Goal: Navigation & Orientation: Find specific page/section

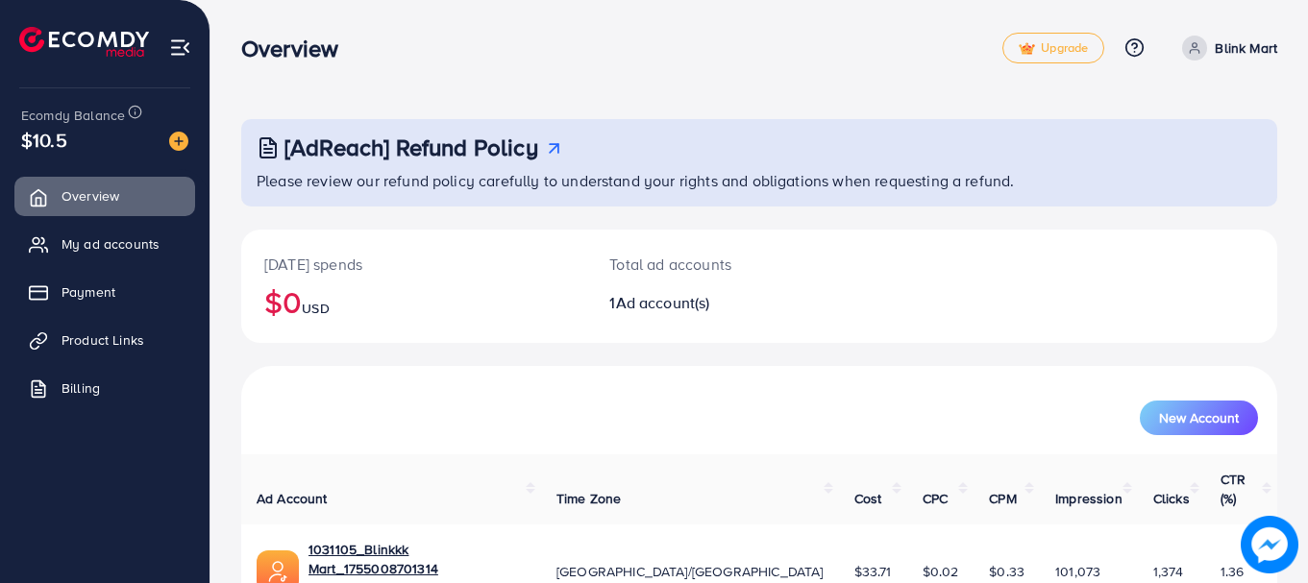
click at [607, 338] on div "Total ad accounts 1 Ad account(s)" at bounding box center [716, 286] width 260 height 113
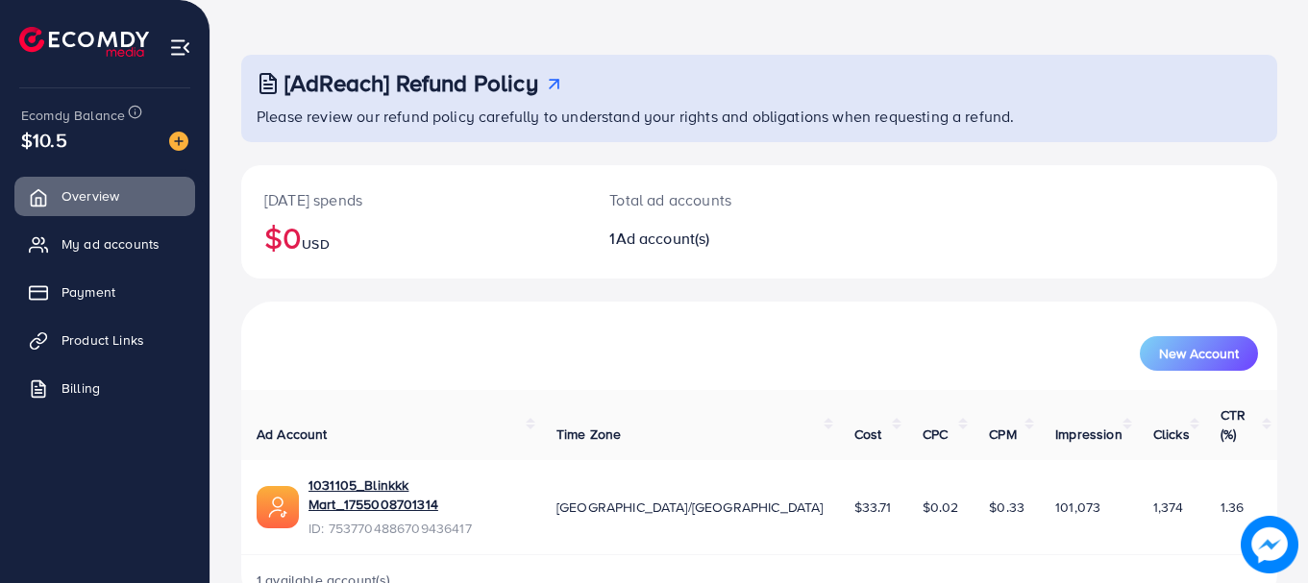
scroll to position [78, 0]
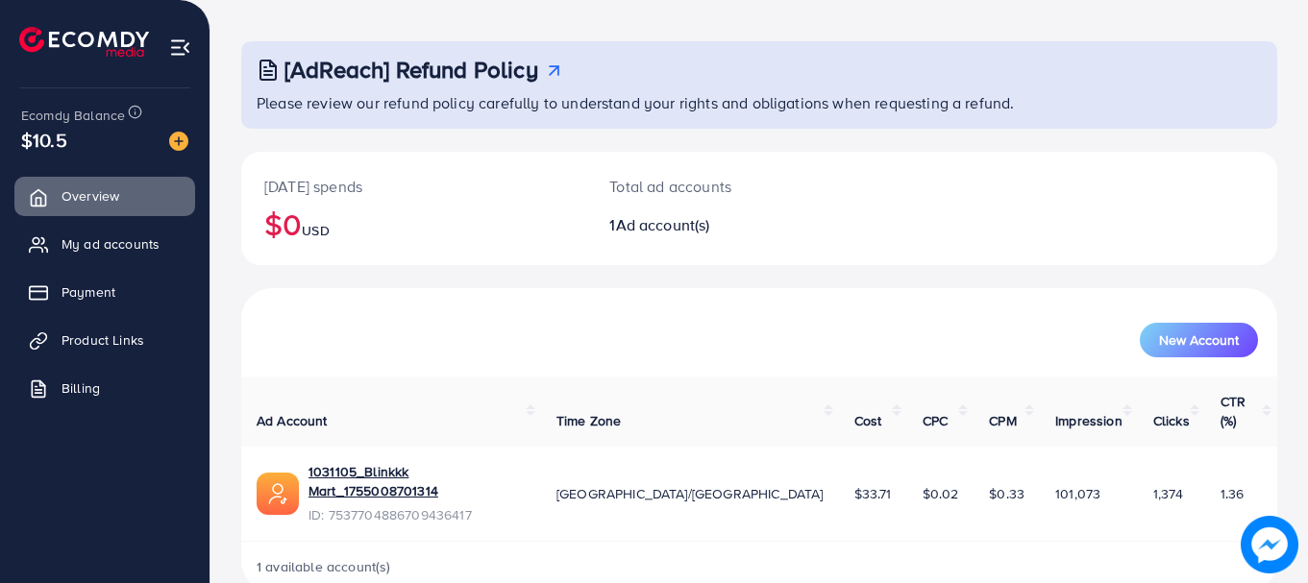
click at [855, 484] on span "$33.71" at bounding box center [873, 493] width 37 height 19
click at [81, 257] on link "My ad accounts" at bounding box center [104, 244] width 181 height 38
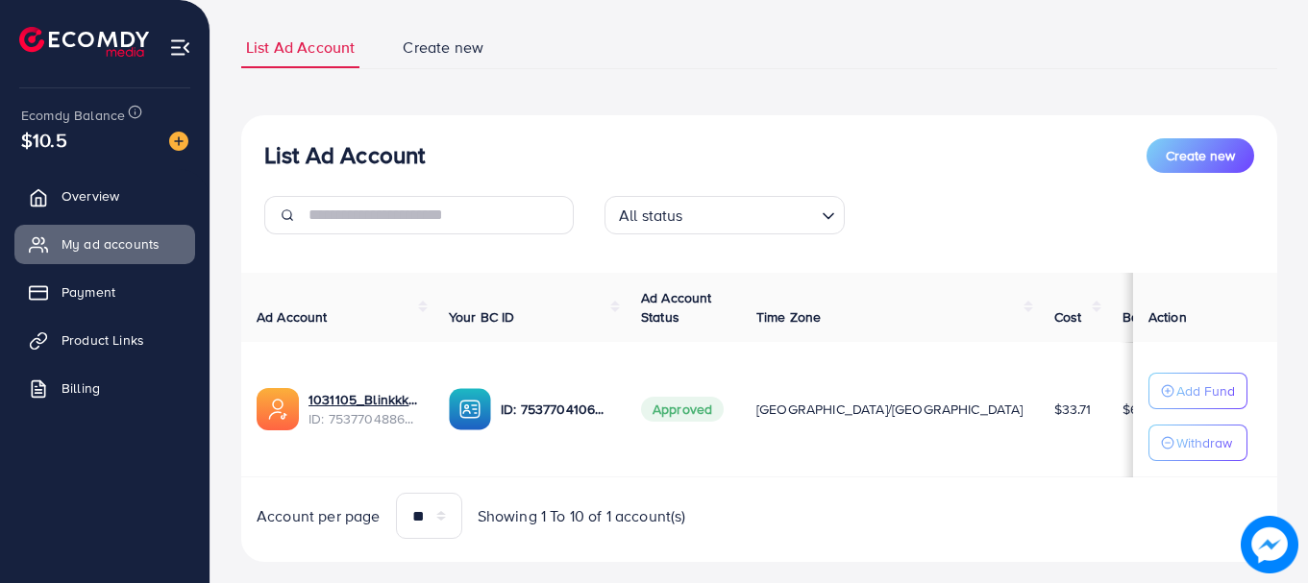
scroll to position [148, 0]
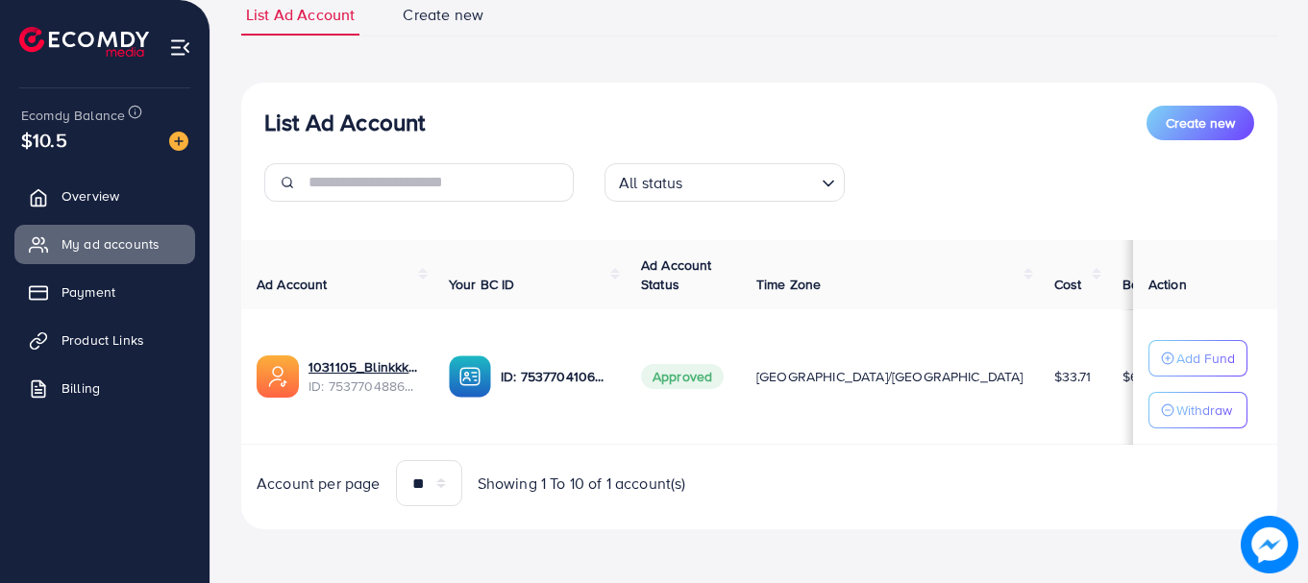
click at [1054, 379] on span "$33.71" at bounding box center [1072, 376] width 37 height 19
click at [1123, 378] on span "$6.29" at bounding box center [1140, 376] width 35 height 19
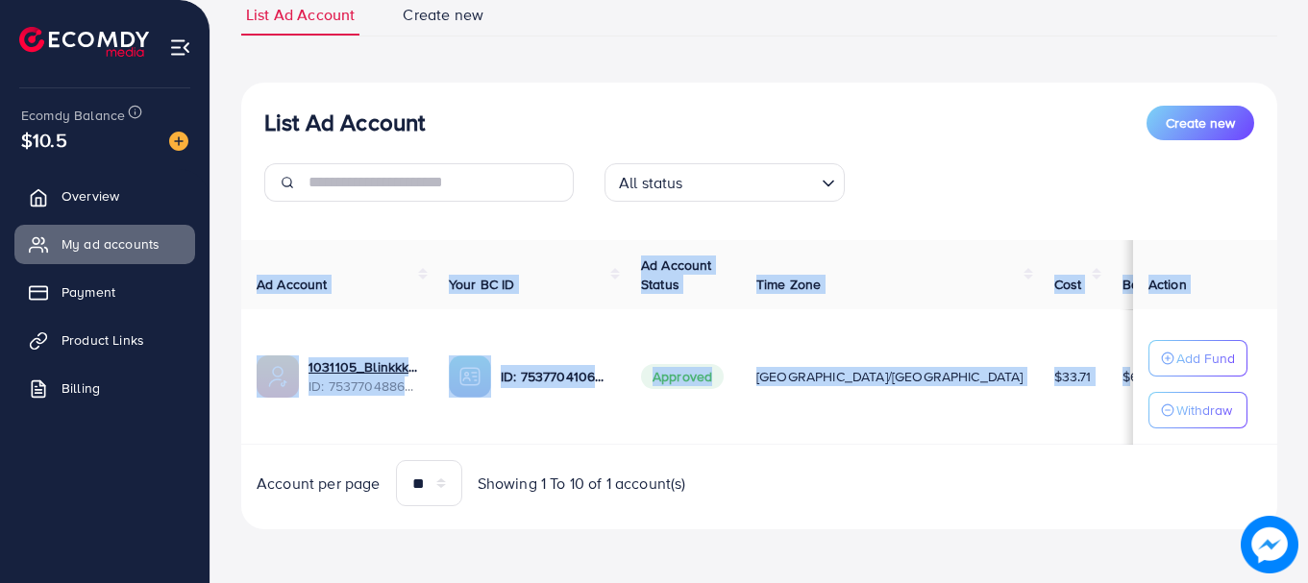
click at [1123, 378] on span "$6.29" at bounding box center [1140, 376] width 35 height 19
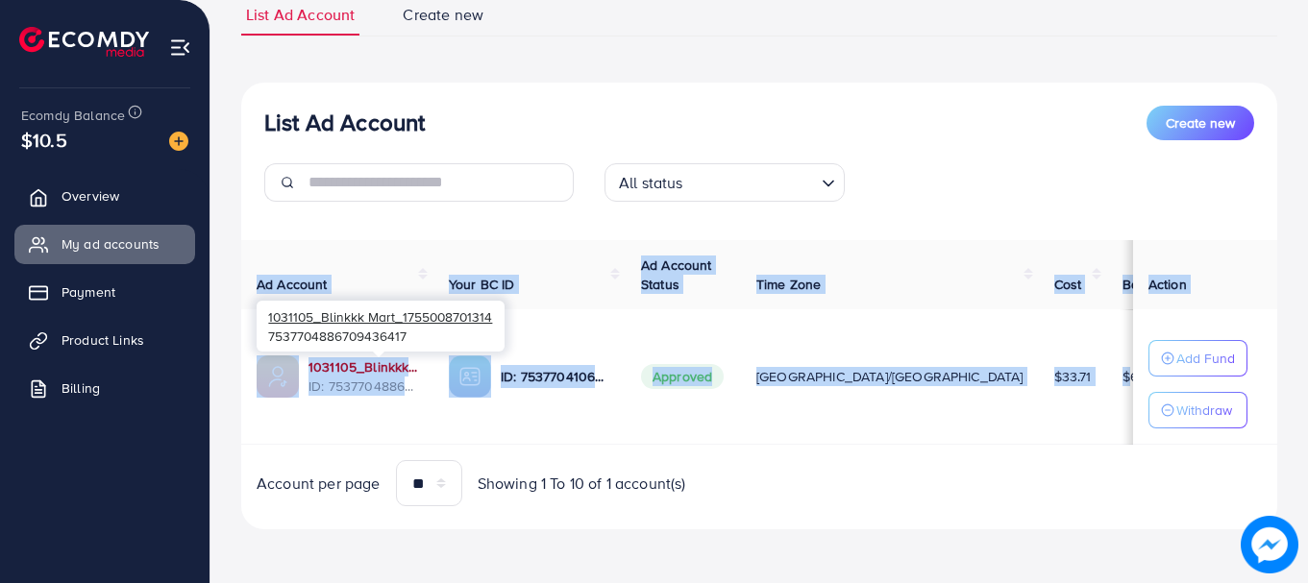
click at [348, 373] on link "1031105_Blinkkk Mart_1755008701314" at bounding box center [364, 367] width 110 height 19
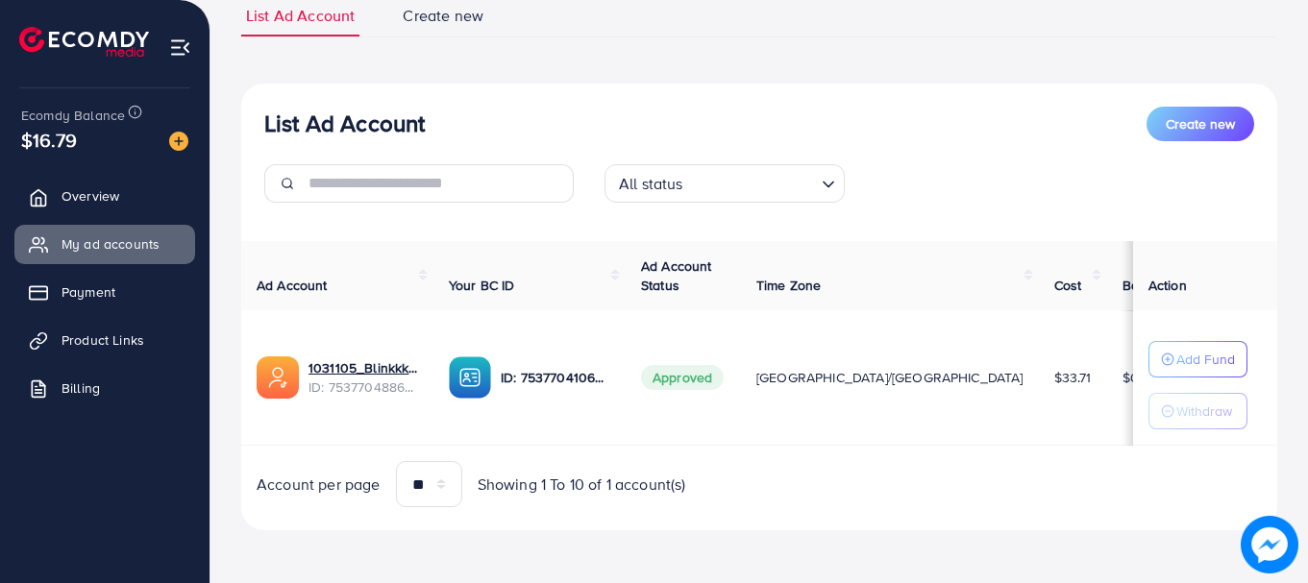
scroll to position [148, 0]
click at [92, 310] on link "Payment" at bounding box center [104, 292] width 181 height 38
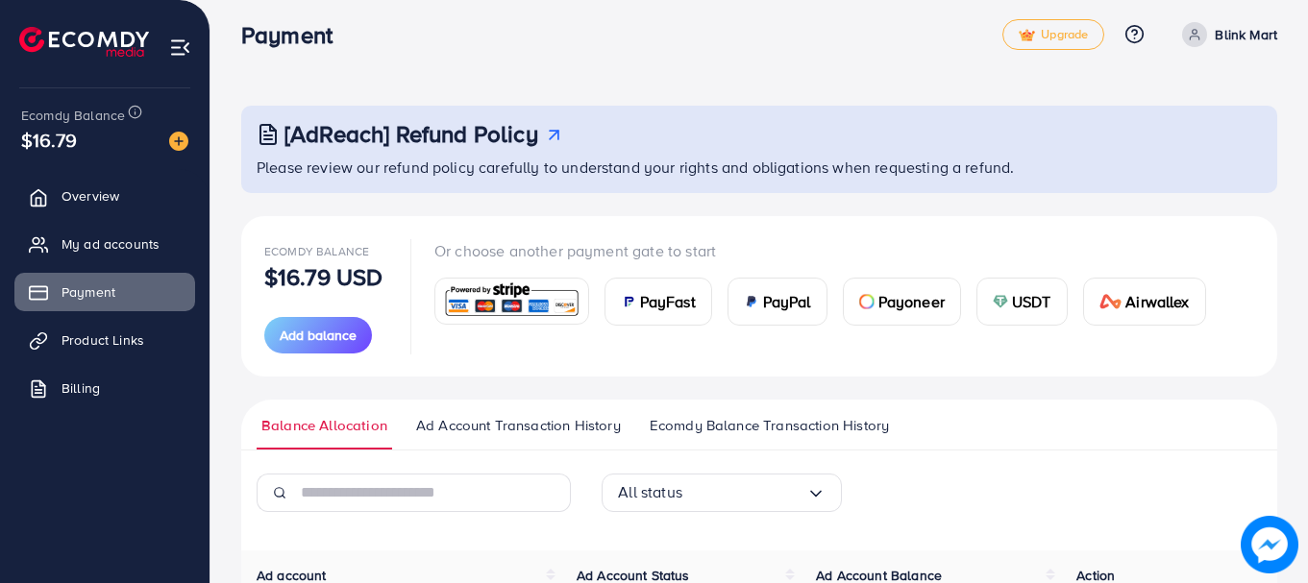
scroll to position [9, 0]
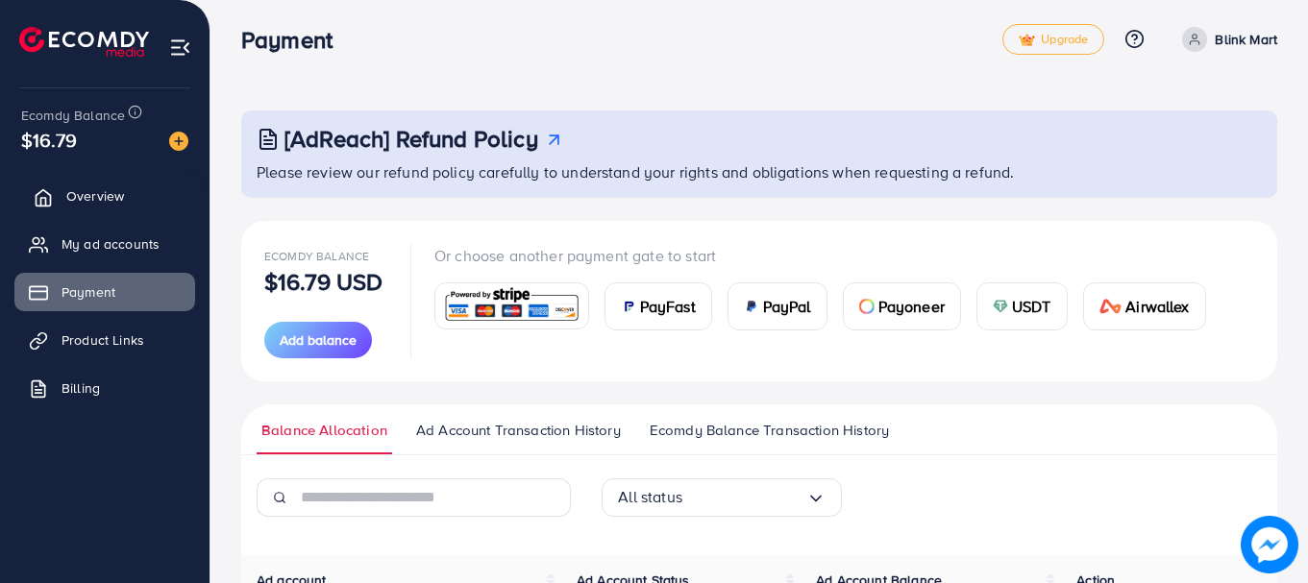
click at [146, 215] on link "Overview" at bounding box center [104, 196] width 181 height 38
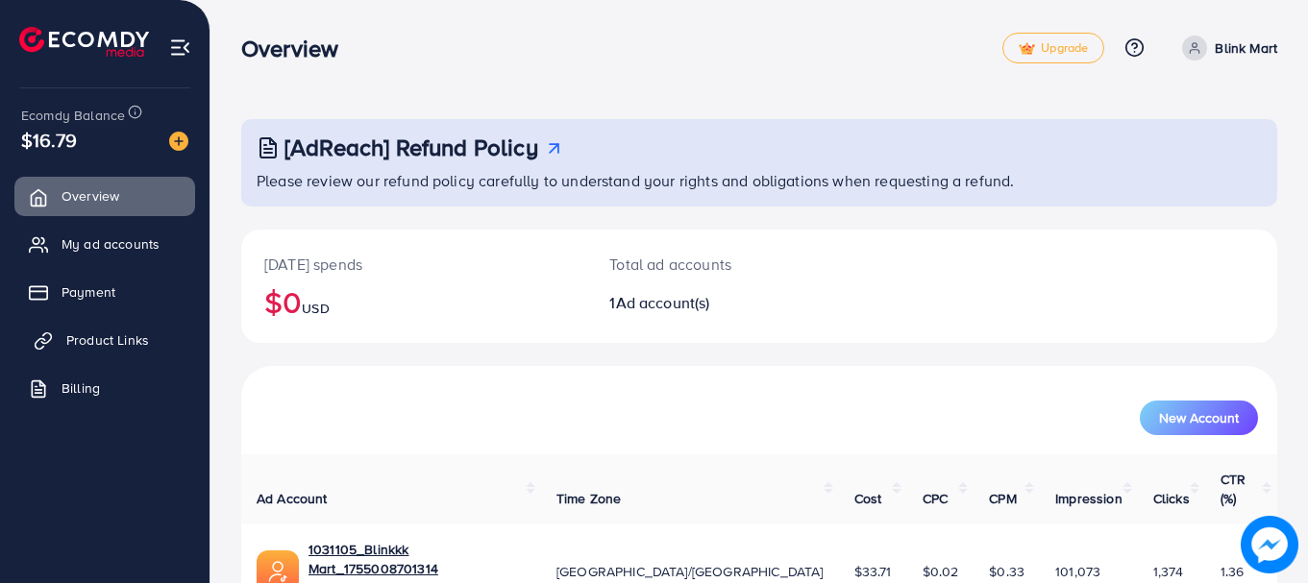
click at [78, 328] on link "Product Links" at bounding box center [104, 340] width 181 height 38
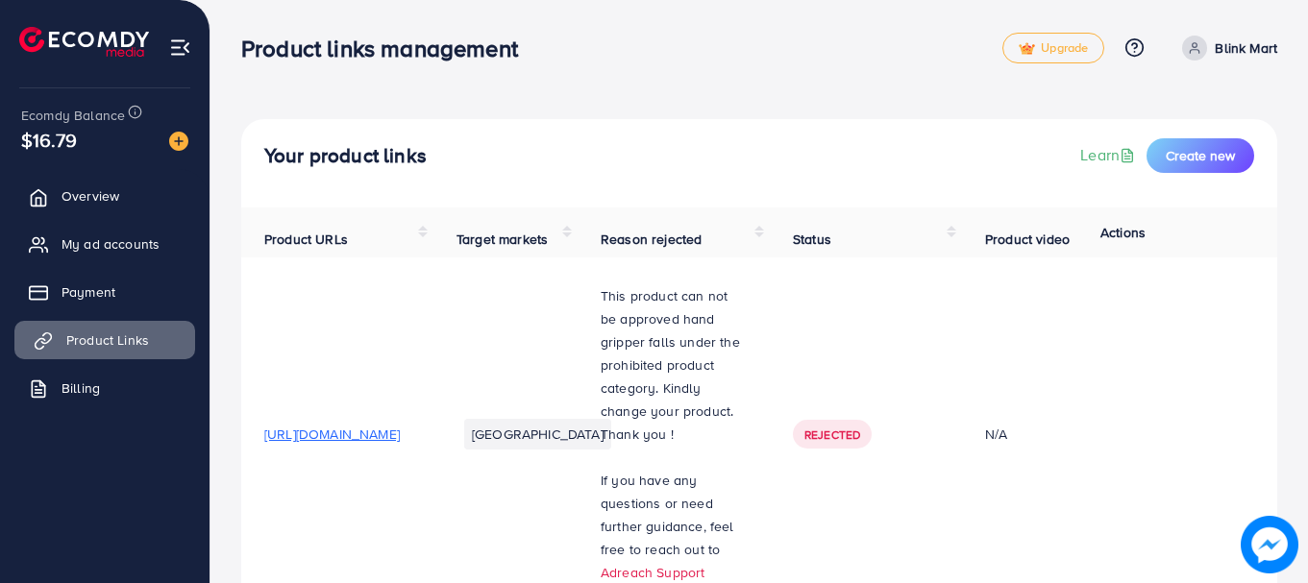
click at [78, 328] on link "Product Links" at bounding box center [104, 340] width 181 height 38
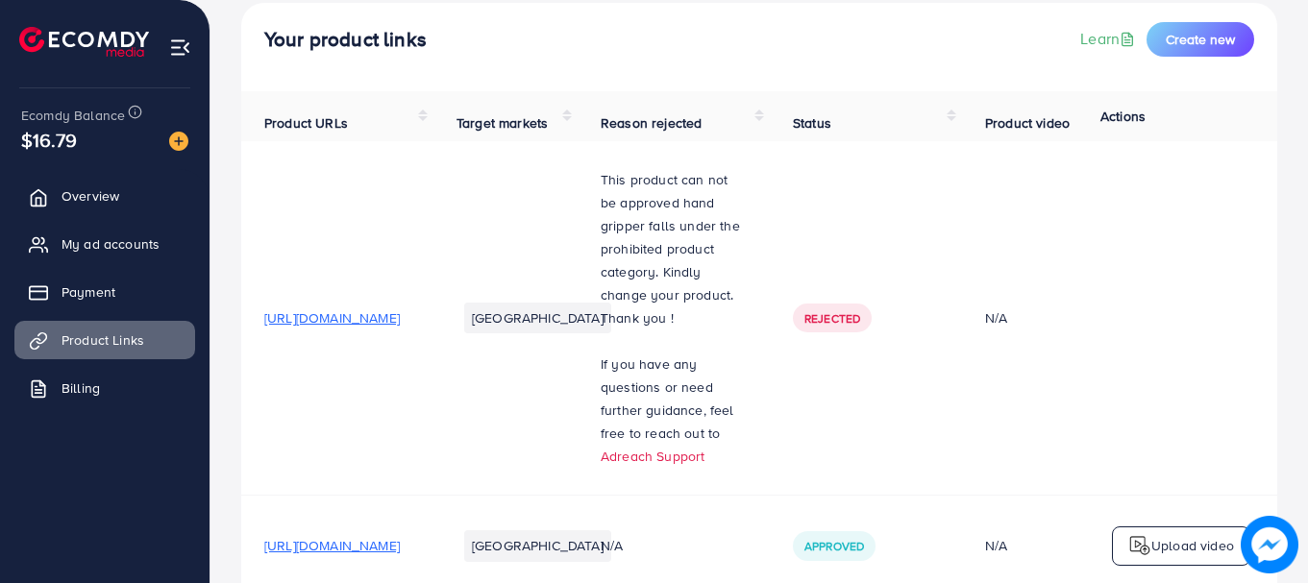
scroll to position [113, 0]
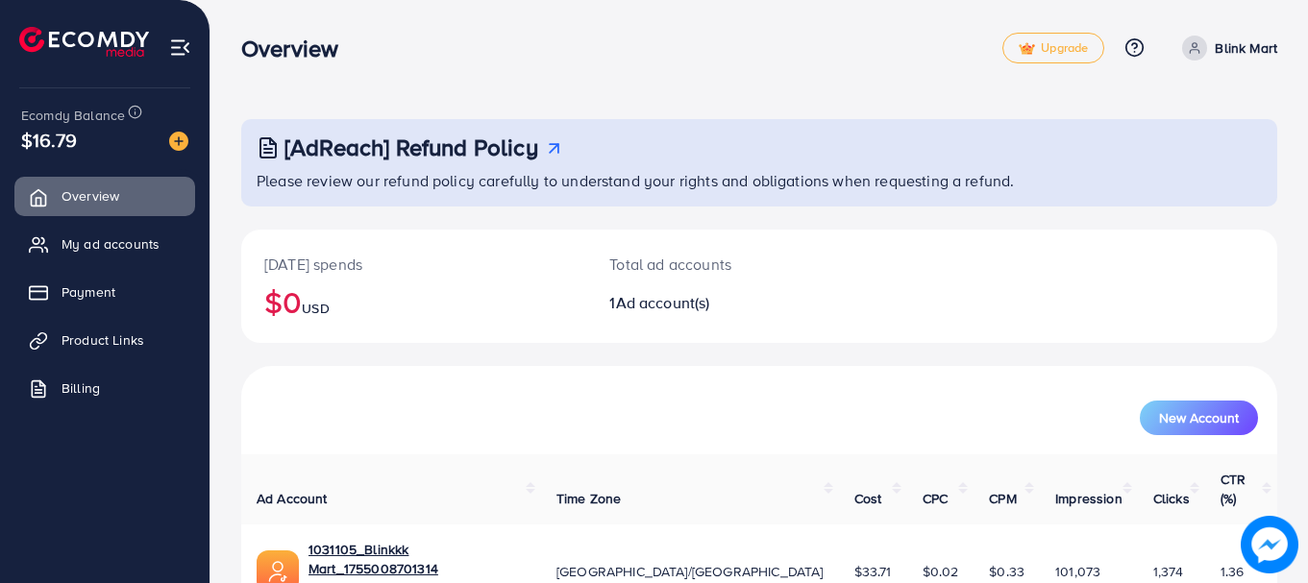
click at [1253, 53] on p "Blink Mart" at bounding box center [1246, 48] width 62 height 23
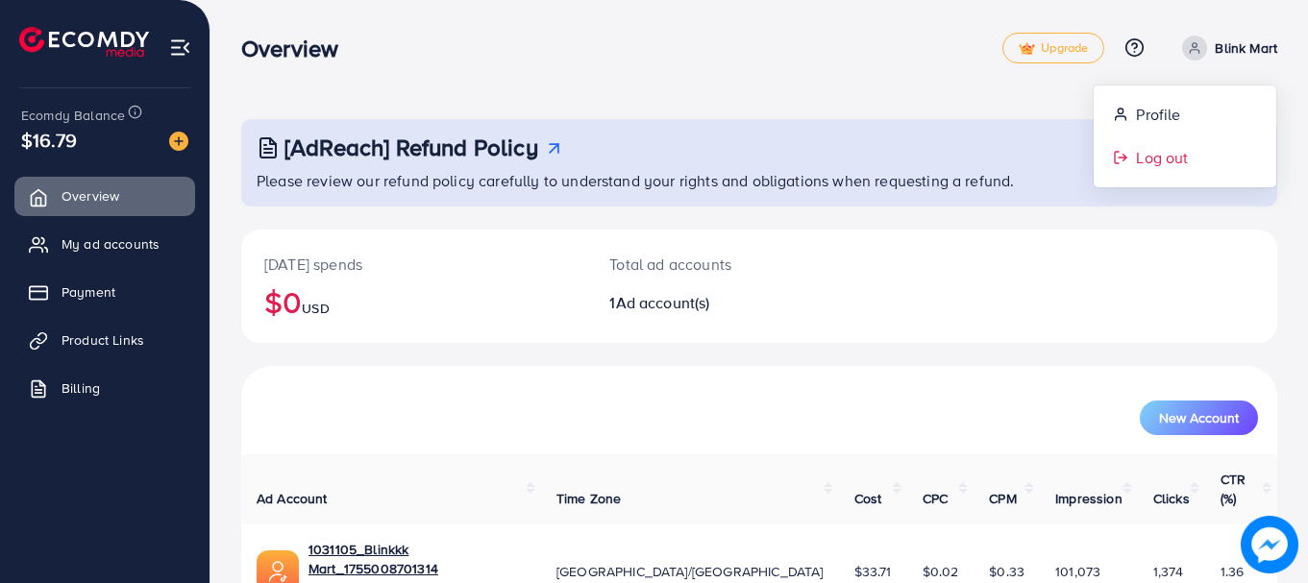
click at [1156, 166] on span "Log out" at bounding box center [1162, 157] width 52 height 23
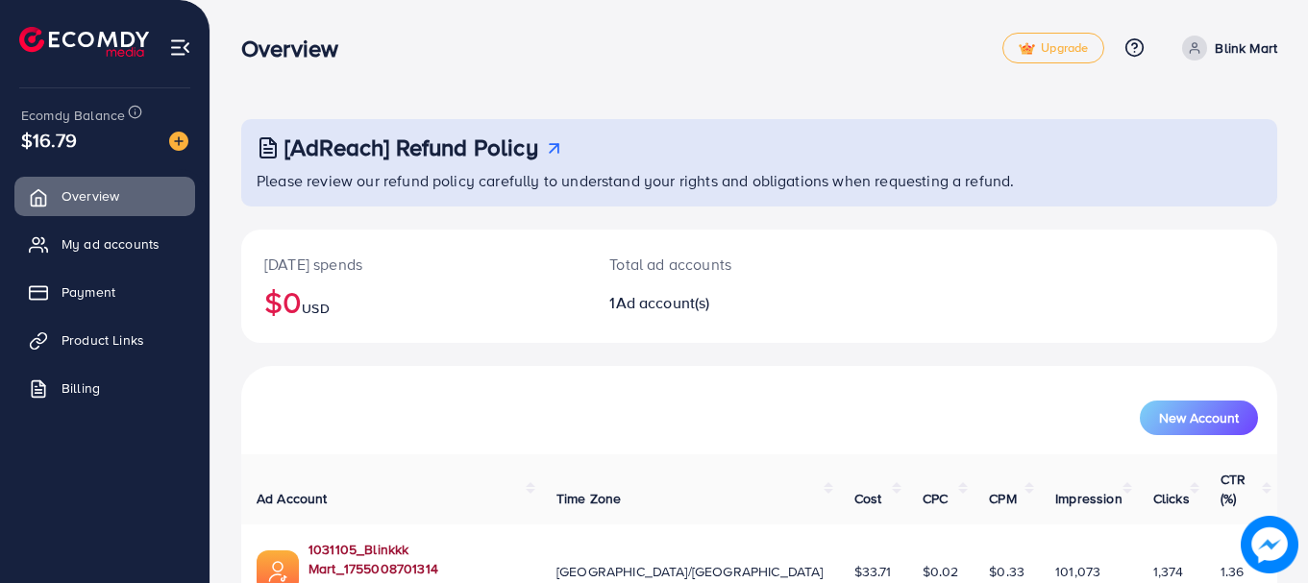
click at [441, 540] on link "1031105_Blinkkk Mart_1755008701314" at bounding box center [417, 559] width 217 height 39
